Goal: Task Accomplishment & Management: Complete application form

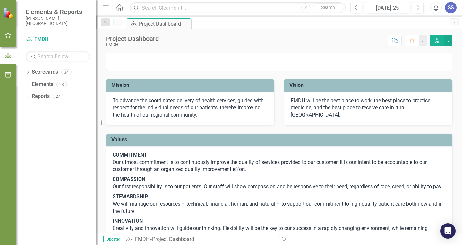
scroll to position [32, 0]
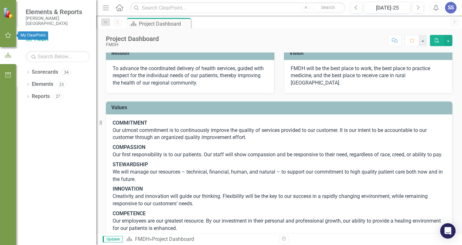
click at [7, 36] on icon "button" at bounding box center [8, 35] width 7 height 5
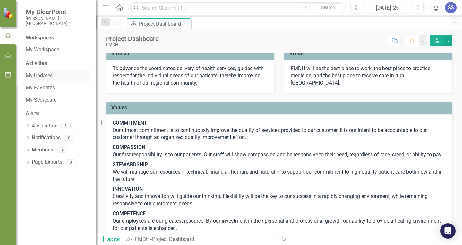
click at [45, 75] on link "My Updates" at bounding box center [58, 75] width 64 height 7
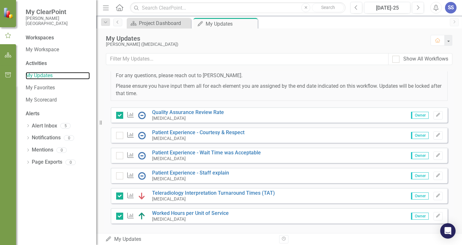
scroll to position [149, 0]
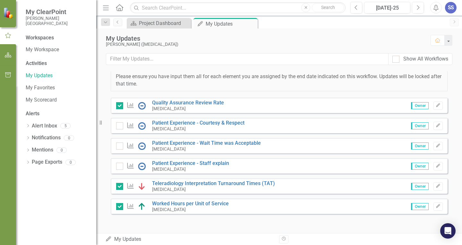
click at [265, 120] on div "Measure Patient Experience - Courtesy & Respect [MEDICAL_DATA] Owner Edit" at bounding box center [279, 125] width 337 height 15
click at [436, 124] on icon "button" at bounding box center [438, 126] width 4 height 4
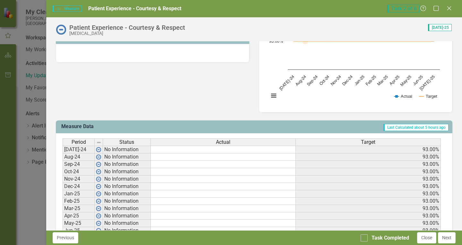
scroll to position [192, 0]
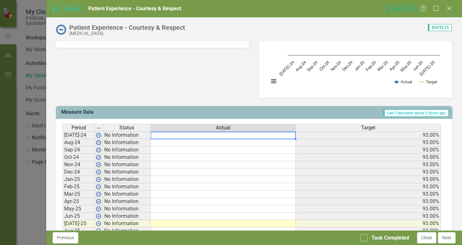
click at [156, 136] on td at bounding box center [223, 135] width 145 height 8
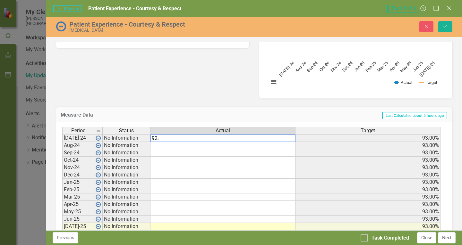
type textarea "92.9"
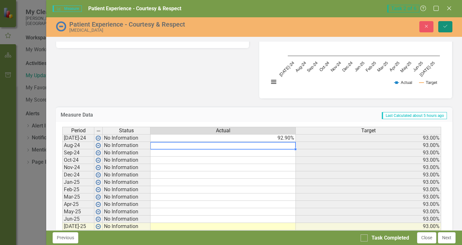
click at [450, 27] on button "Save" at bounding box center [445, 26] width 14 height 11
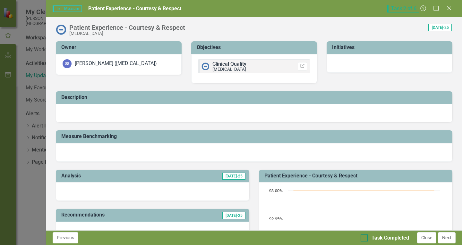
click at [368, 238] on div "Task Completed" at bounding box center [384, 238] width 48 height 7
click at [365, 238] on input "Task Completed" at bounding box center [362, 237] width 4 height 4
checkbox input "true"
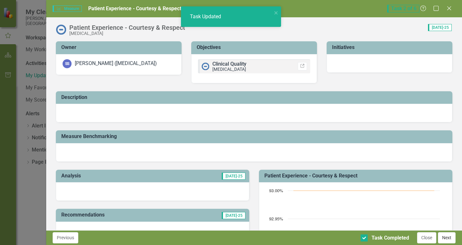
click at [444, 241] on button "Next" at bounding box center [447, 237] width 18 height 11
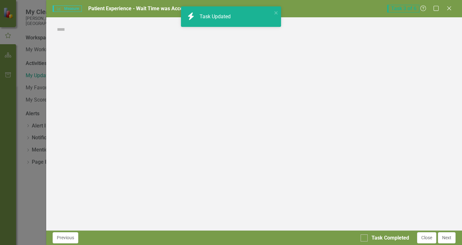
checkbox input "true"
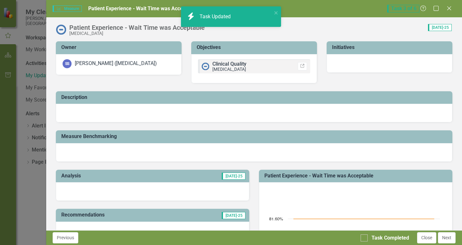
click at [38, 183] on div "Measure Measure Patient Experience - Wait Time was Acceptable Task 3 of 6 Help …" at bounding box center [231, 122] width 462 height 245
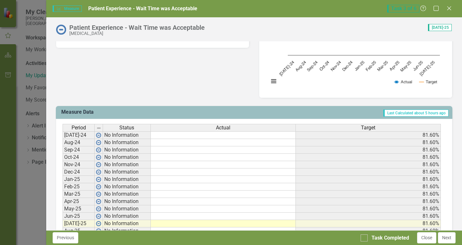
click at [215, 136] on td at bounding box center [223, 135] width 145 height 8
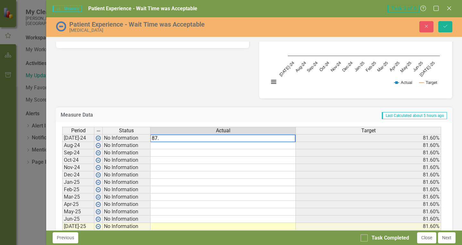
type textarea "87.7"
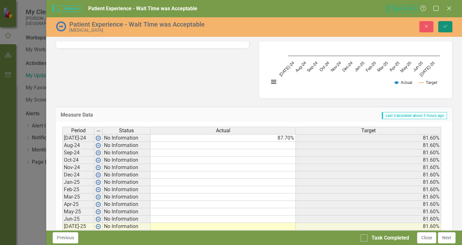
click at [446, 30] on button "Save" at bounding box center [445, 26] width 14 height 11
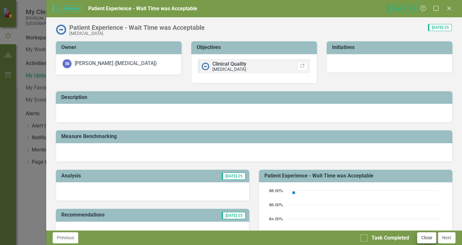
click at [368, 239] on div "Task Completed" at bounding box center [384, 238] width 48 height 7
click at [365, 239] on input "Task Completed" at bounding box center [362, 237] width 4 height 4
checkbox input "true"
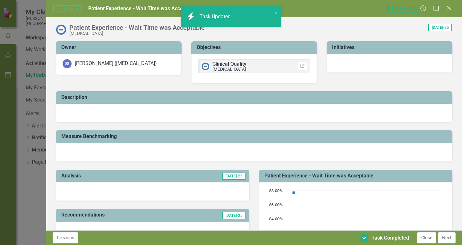
click at [451, 239] on button "Next" at bounding box center [447, 237] width 18 height 11
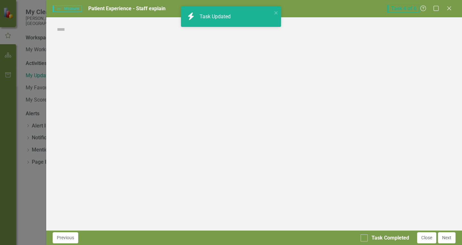
checkbox input "true"
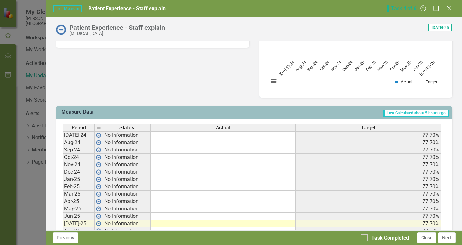
click at [214, 138] on td at bounding box center [223, 135] width 145 height 8
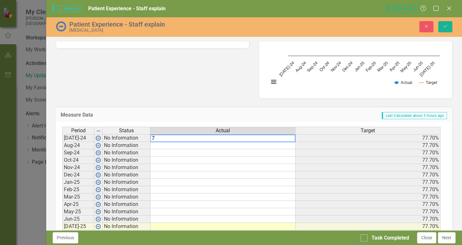
type textarea "75"
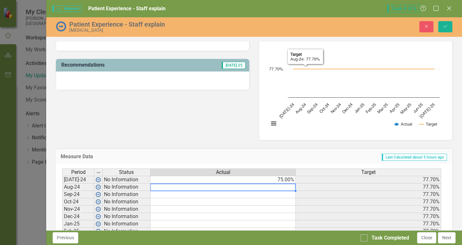
scroll to position [160, 0]
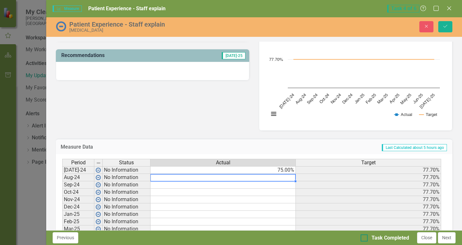
click at [368, 239] on div "Task Completed" at bounding box center [384, 238] width 48 height 7
click at [365, 239] on input "Task Completed" at bounding box center [362, 237] width 4 height 4
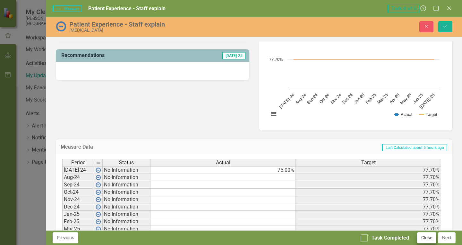
checkbox input "true"
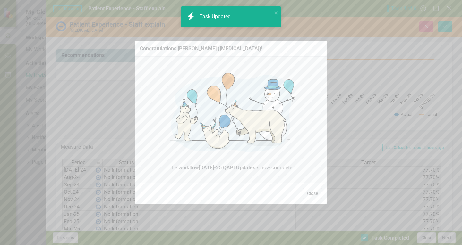
click at [447, 240] on div "Congratulations [PERSON_NAME] ([MEDICAL_DATA])! The workflow [DATE]-25 QAPI Upd…" at bounding box center [231, 122] width 462 height 245
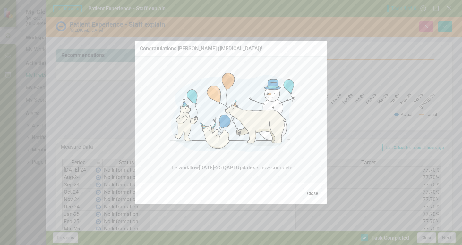
click at [311, 195] on button "Close" at bounding box center [312, 193] width 19 height 11
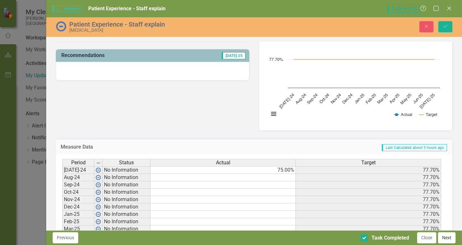
click at [453, 240] on button "Next" at bounding box center [447, 237] width 18 height 11
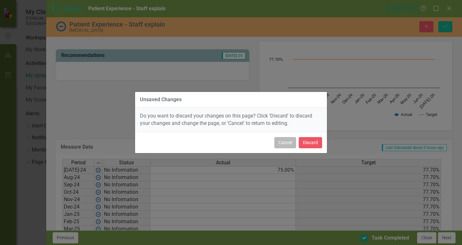
click at [289, 144] on button "Cancel" at bounding box center [285, 142] width 22 height 11
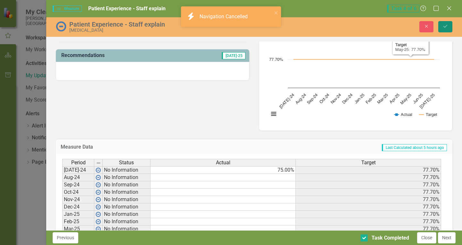
click at [444, 26] on icon "Save" at bounding box center [445, 26] width 6 height 4
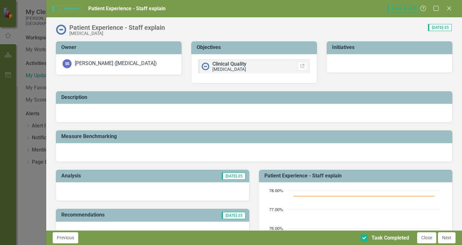
click at [29, 184] on div "Measure Measure Patient Experience - Staff explain Task 4 of 6 Help Maximize Cl…" at bounding box center [231, 122] width 462 height 245
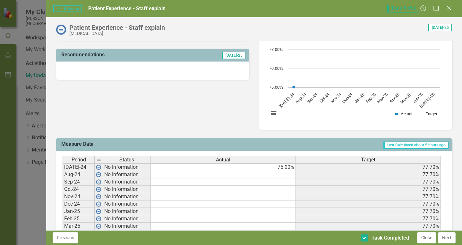
click at [29, 184] on div "Measure Measure Patient Experience - Staff explain Task 4 of 6 Help Maximize Cl…" at bounding box center [231, 122] width 462 height 245
click at [66, 237] on button "Previous" at bounding box center [66, 237] width 26 height 11
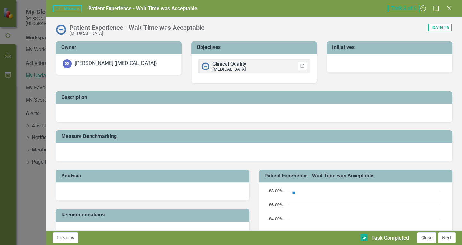
checkbox input "true"
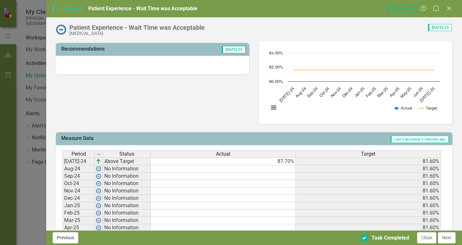
click at [72, 237] on button "Previous" at bounding box center [66, 237] width 26 height 11
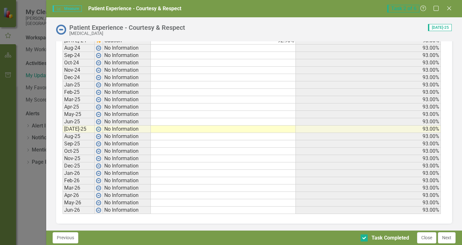
scroll to position [255, 0]
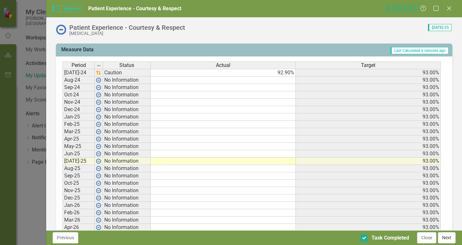
click at [446, 239] on button "Next" at bounding box center [447, 237] width 18 height 11
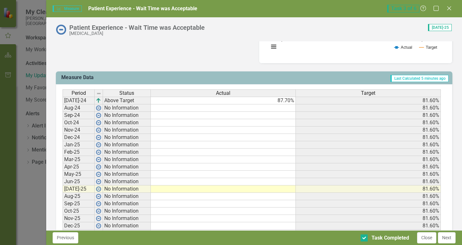
scroll to position [223, 0]
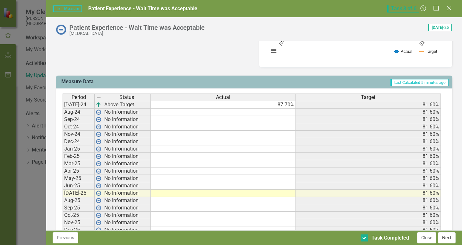
click at [447, 238] on button "Next" at bounding box center [447, 237] width 18 height 11
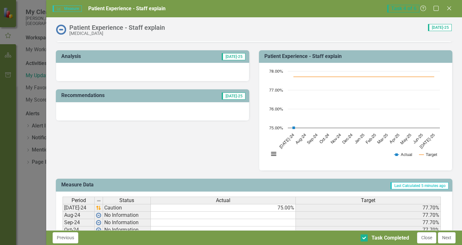
scroll to position [257, 0]
